Goal: Check status

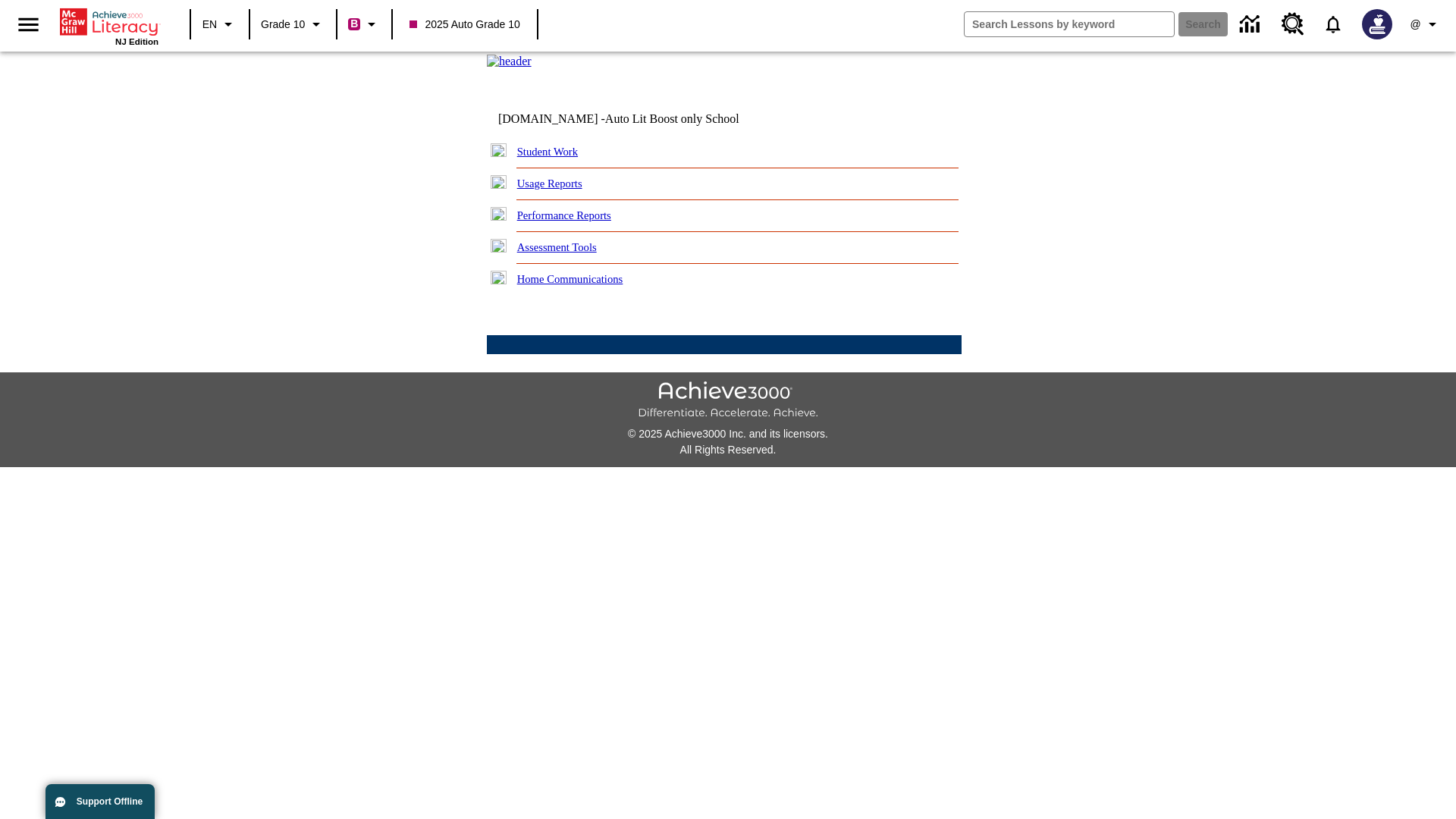
click at [557, 158] on link "Student Work" at bounding box center [547, 151] width 61 height 13
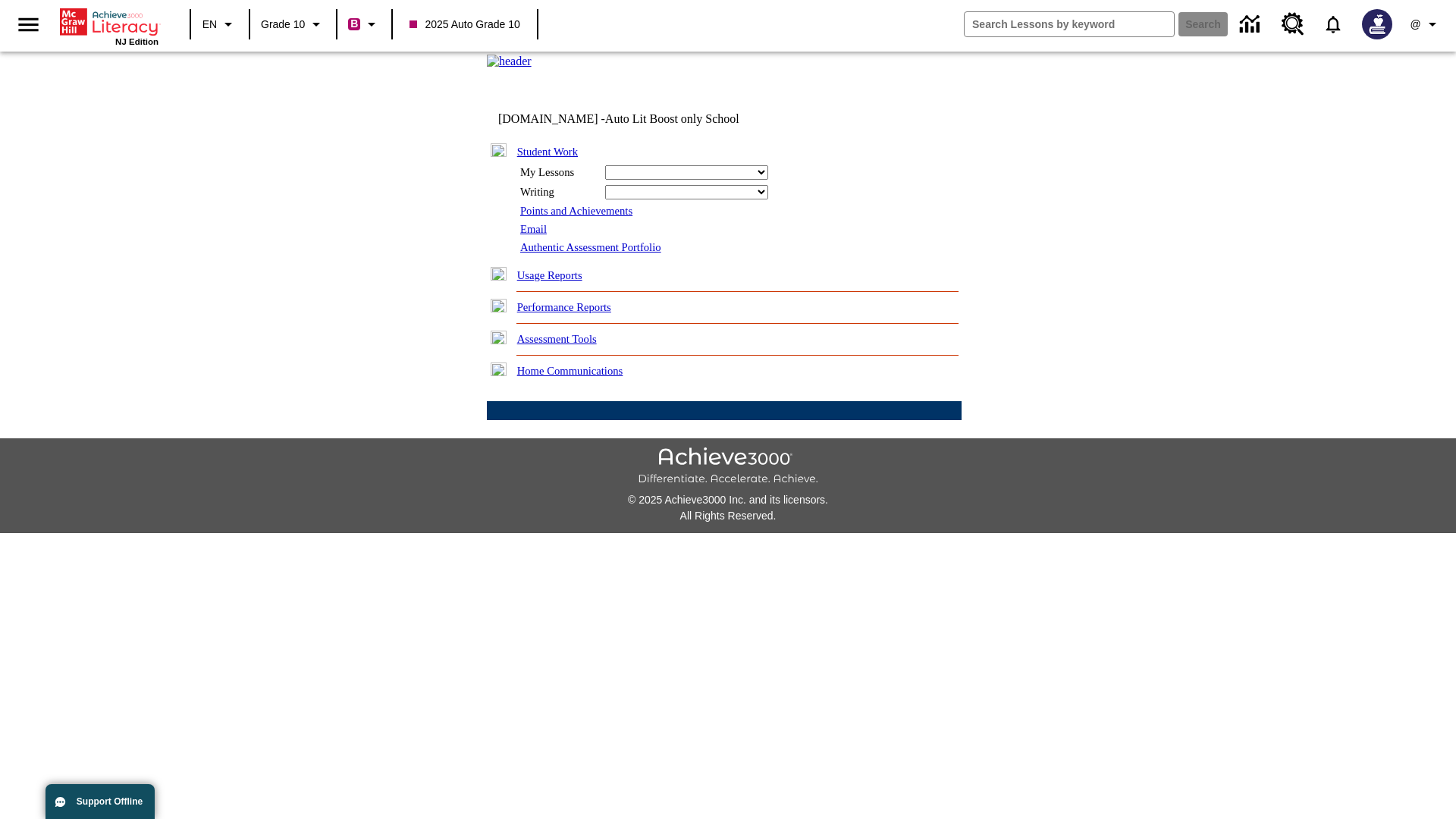
select select "/options/reports/?report_id=24&atype=2&section=2"
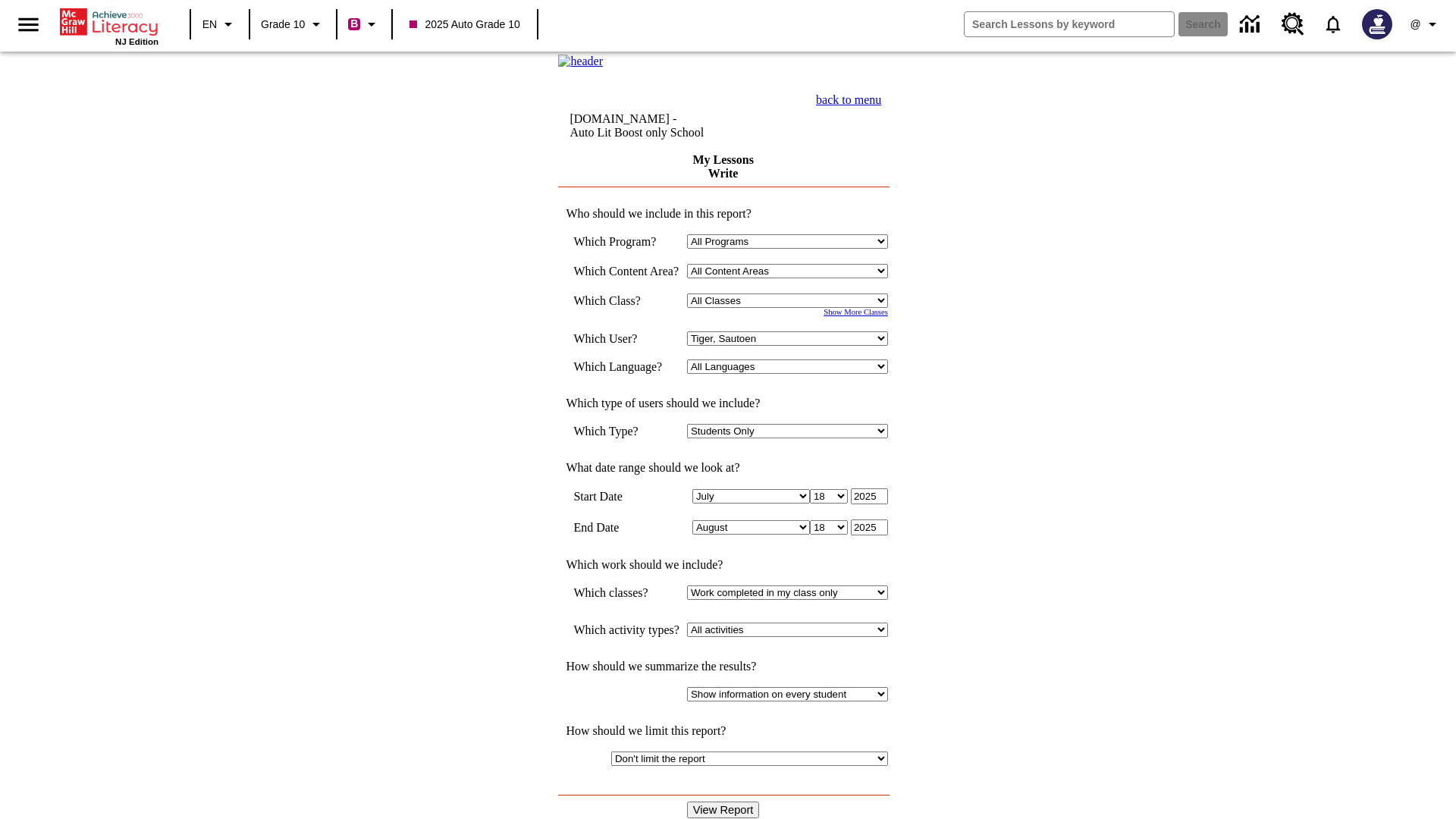
select select "21433649"
select select "4"
type input "2024"
click at [725, 802] on input "View Report" at bounding box center [723, 809] width 72 height 16
